Goal: Task Accomplishment & Management: Use online tool/utility

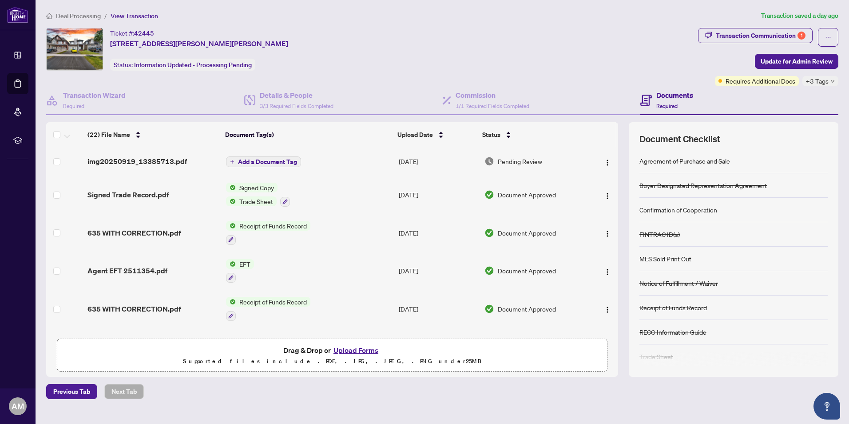
scroll to position [266, 0]
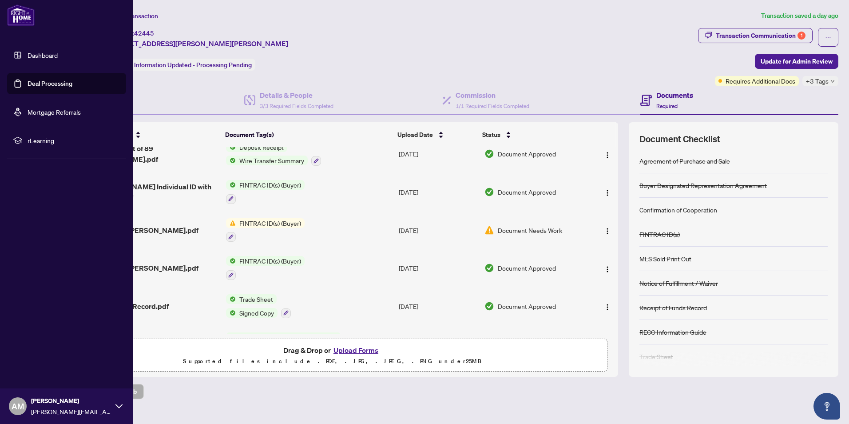
click at [28, 86] on link "Deal Processing" at bounding box center [50, 83] width 45 height 8
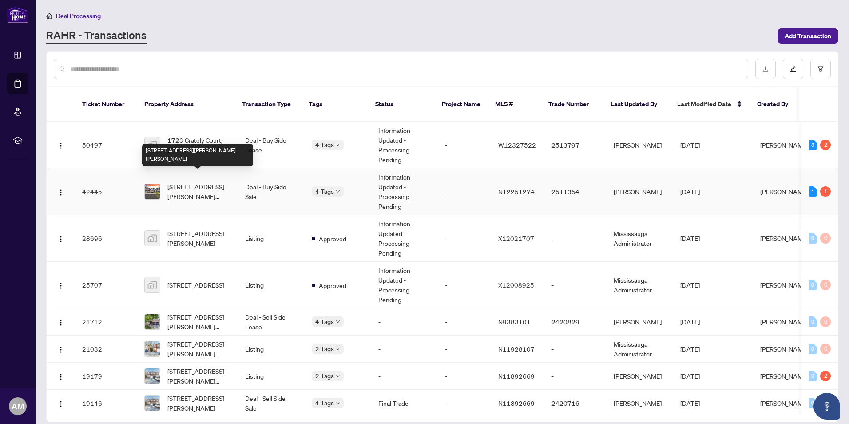
click at [199, 182] on span "[STREET_ADDRESS][PERSON_NAME][PERSON_NAME]" at bounding box center [199, 192] width 64 height 20
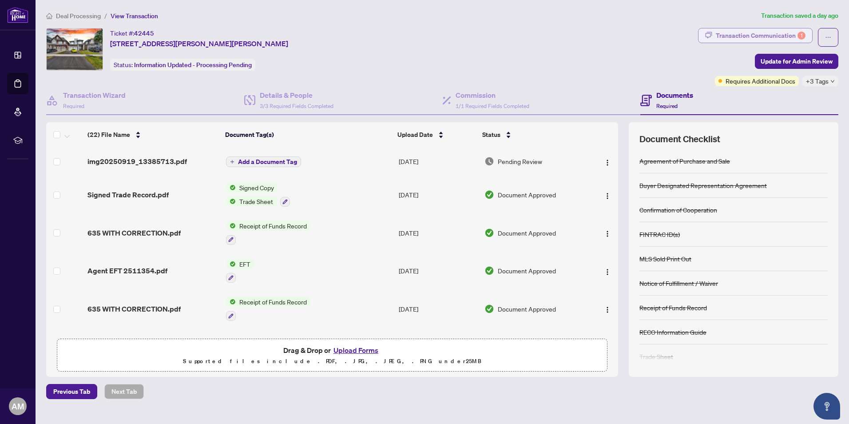
click at [758, 35] on div "Transaction Communication 1" at bounding box center [761, 35] width 90 height 14
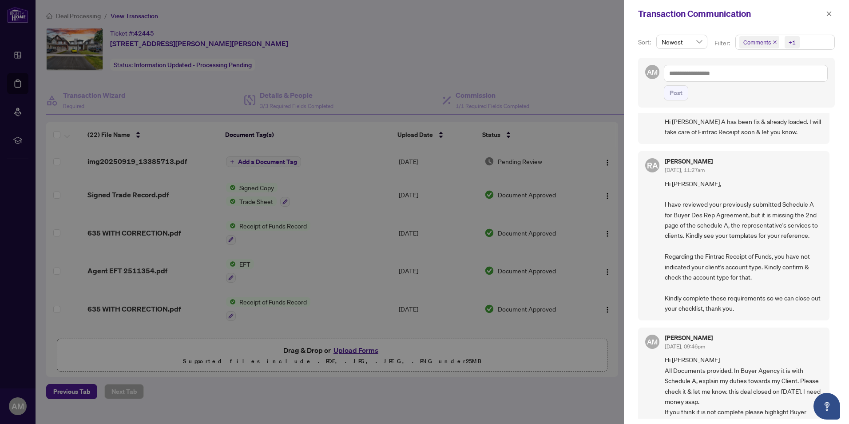
scroll to position [133, 0]
click at [17, 86] on div at bounding box center [424, 212] width 849 height 424
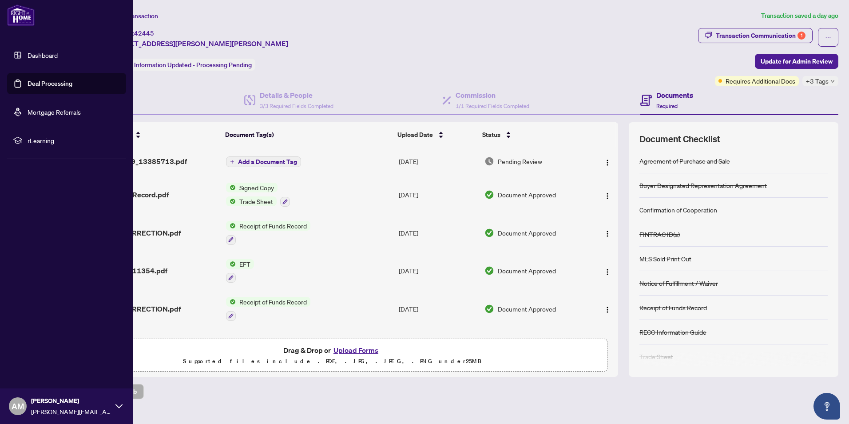
click at [39, 83] on link "Deal Processing" at bounding box center [50, 83] width 45 height 8
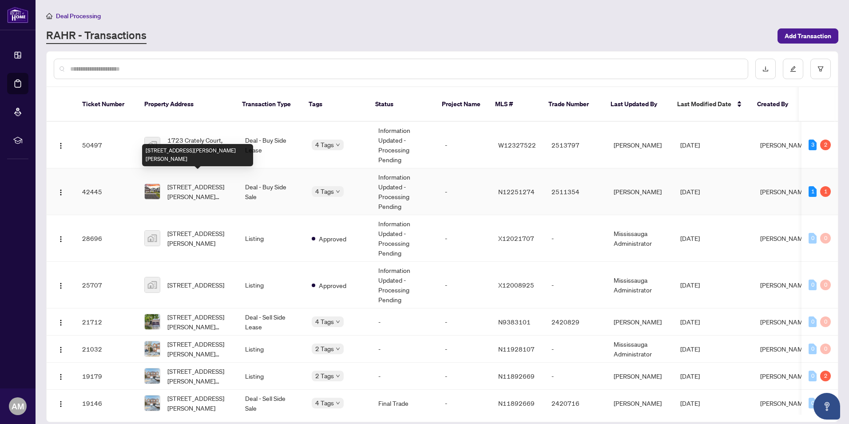
click at [191, 182] on span "[STREET_ADDRESS][PERSON_NAME][PERSON_NAME]" at bounding box center [199, 192] width 64 height 20
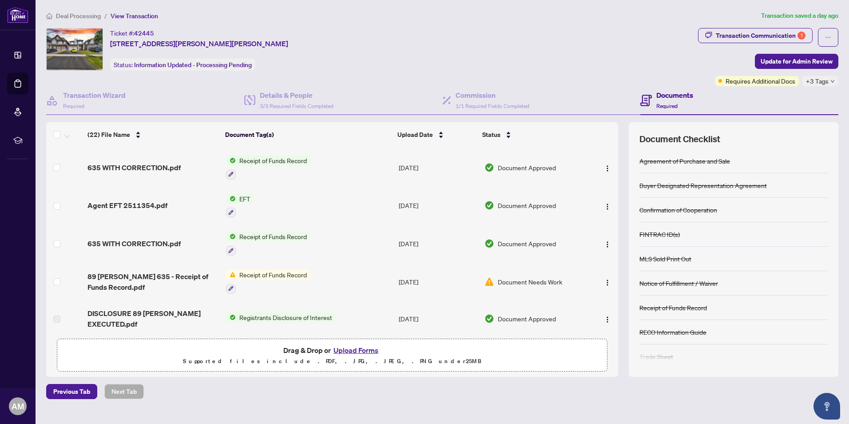
scroll to position [89, 0]
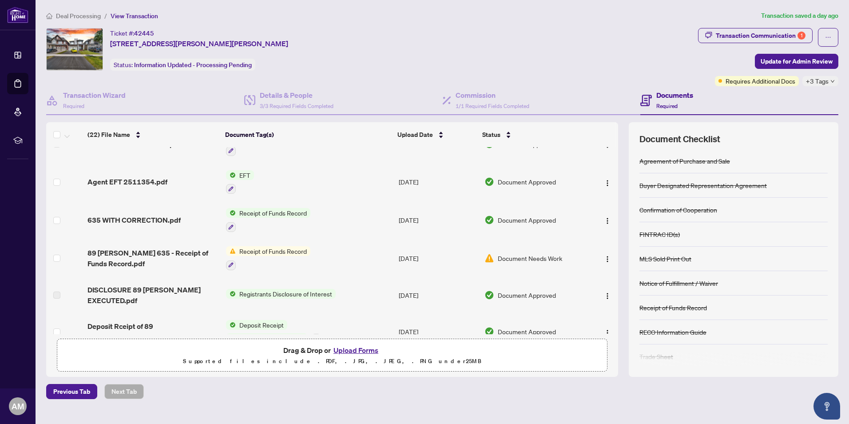
click at [301, 250] on span "Receipt of Funds Record" at bounding box center [273, 251] width 75 height 10
click at [288, 295] on span "Receipt of Funds Record" at bounding box center [265, 294] width 75 height 10
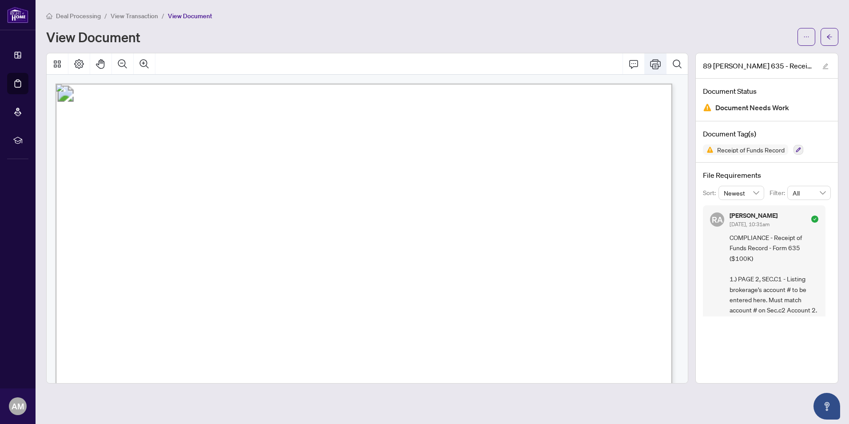
click at [656, 63] on icon "Print" at bounding box center [655, 64] width 11 height 11
